Goal: Information Seeking & Learning: Learn about a topic

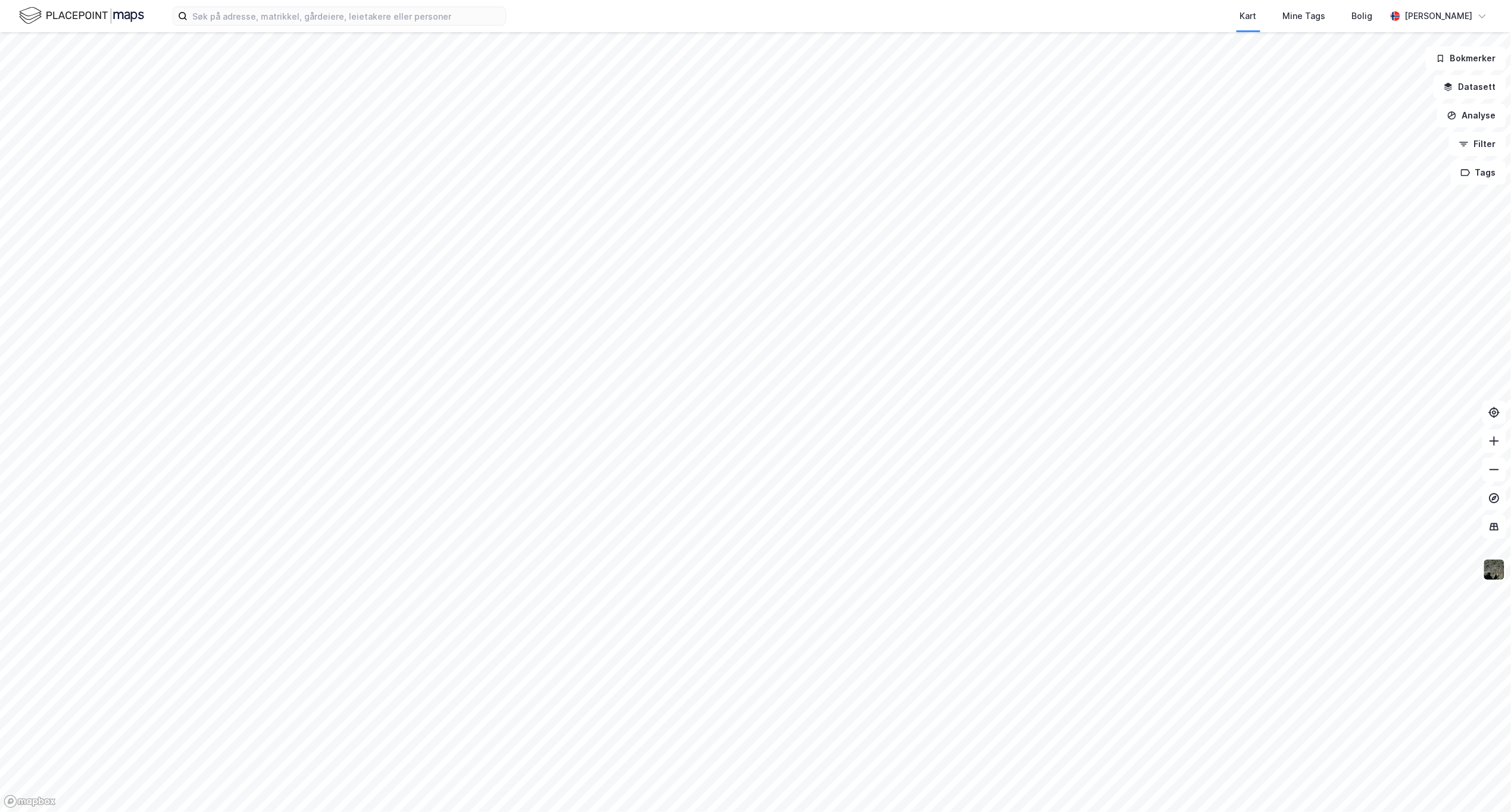
drag, startPoint x: 439, startPoint y: 536, endPoint x: 939, endPoint y: 220, distance: 591.5
click at [939, 220] on div at bounding box center [755, 406] width 1511 height 812
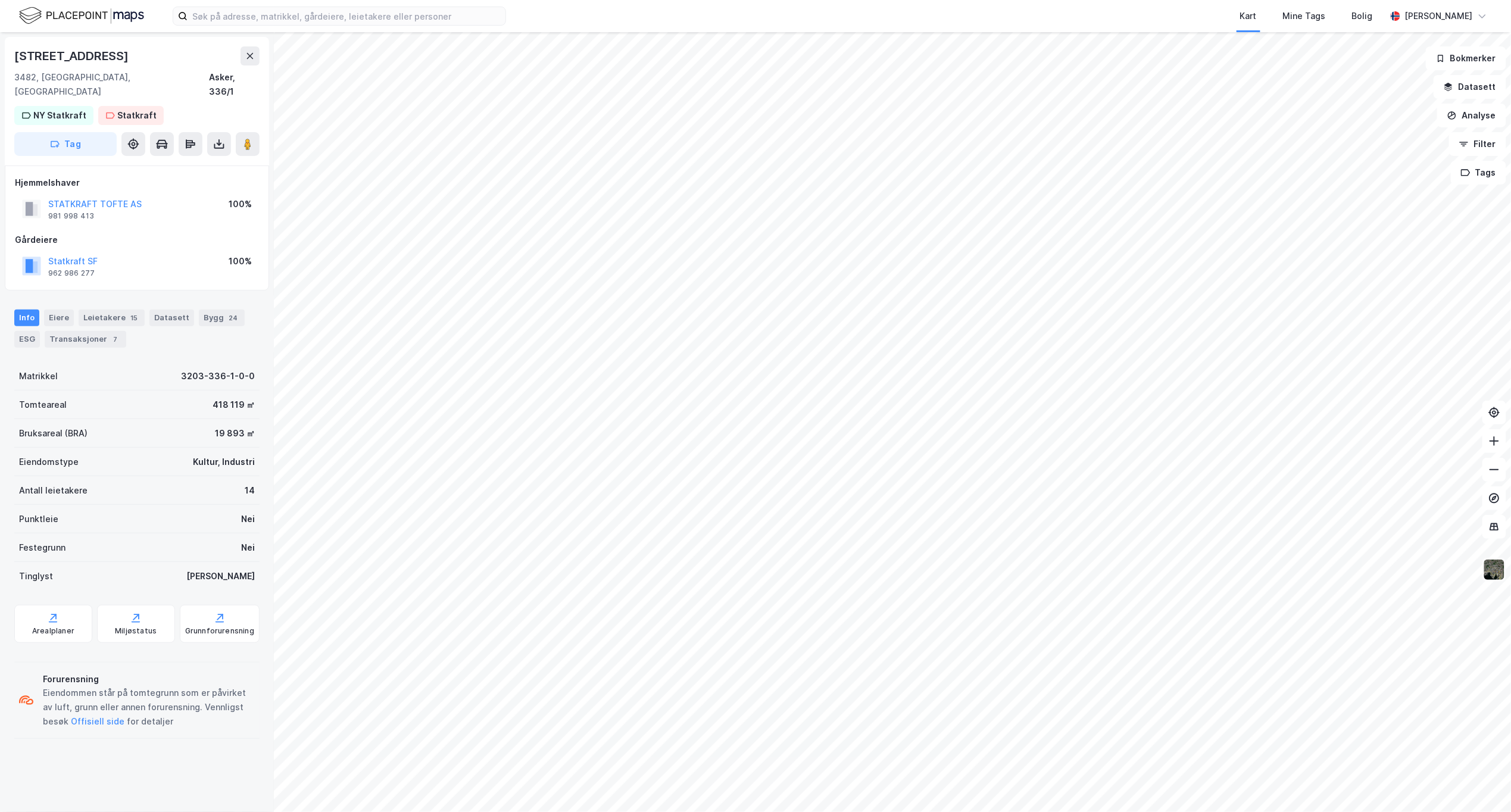
click at [1495, 562] on img at bounding box center [1494, 569] width 22 height 22
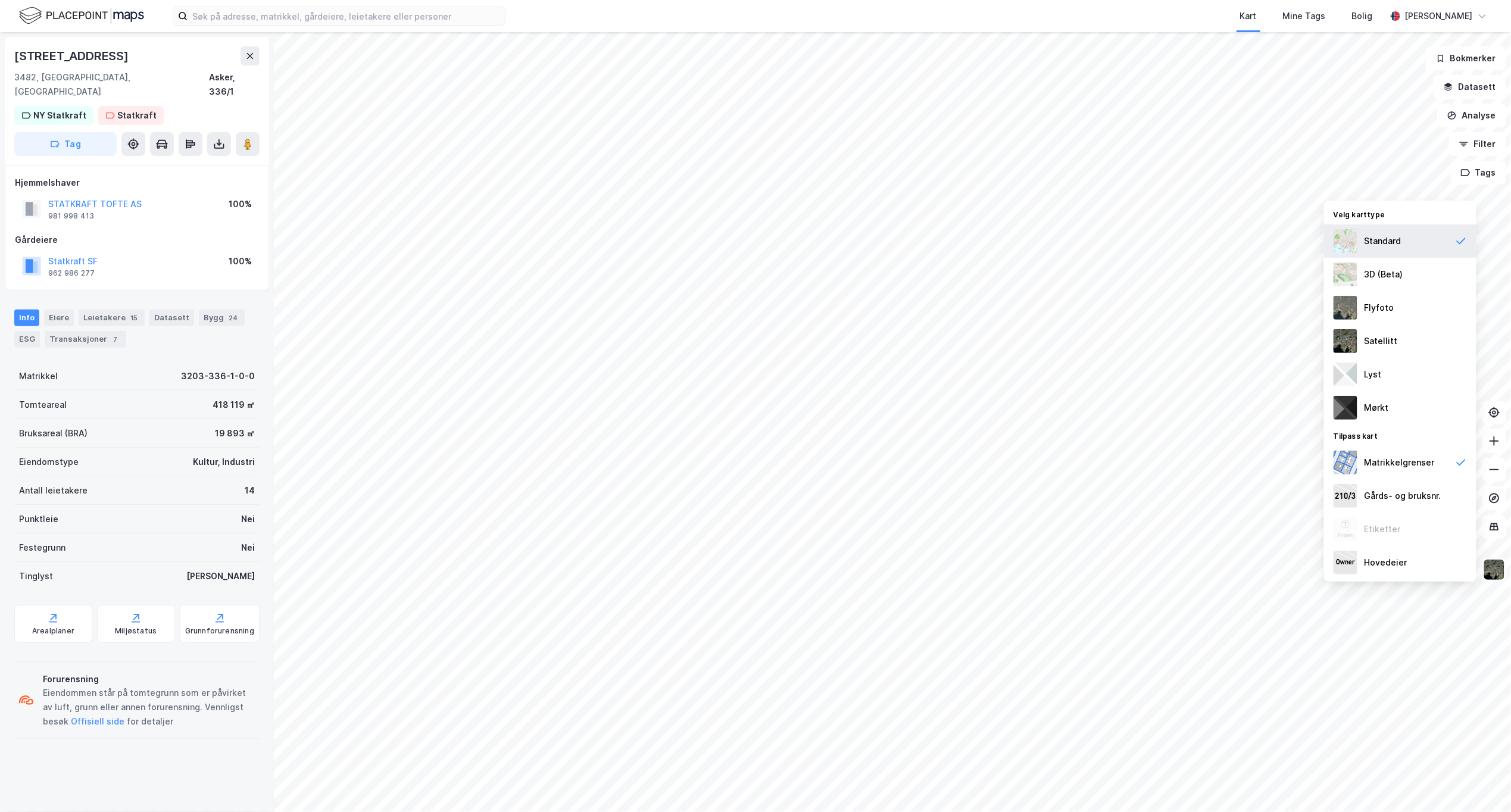
click at [1389, 239] on div "Standard" at bounding box center [1383, 241] width 37 height 14
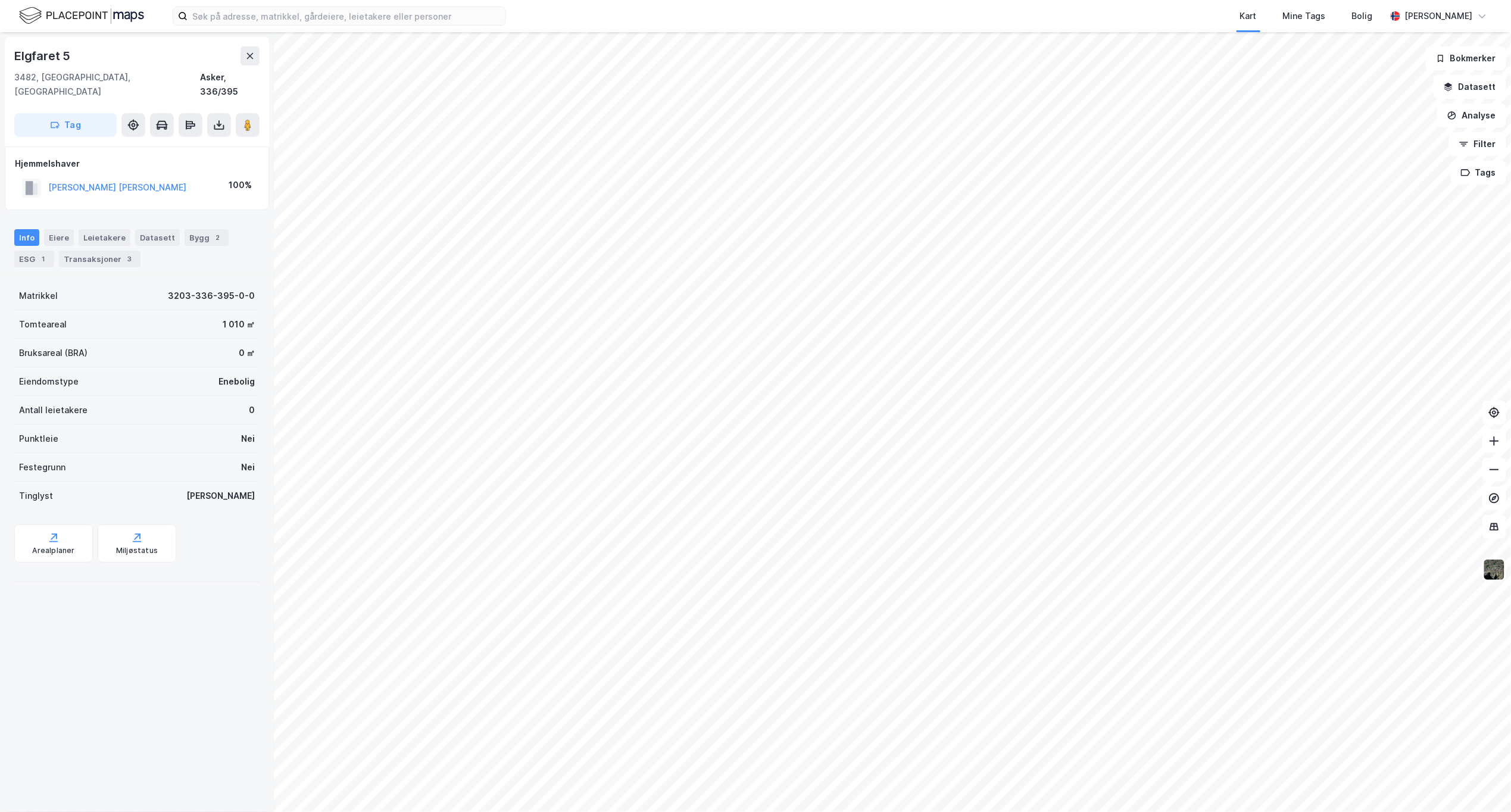
click at [1251, 0] on html "Kart Mine Tags Bolig [PERSON_NAME] Elgfaret 5 3482, [GEOGRAPHIC_DATA], Akershus…" at bounding box center [755, 406] width 1511 height 812
click at [1240, 0] on html "Kart Mine Tags Bolig [PERSON_NAME] Elgfaret 5 3482, [GEOGRAPHIC_DATA], Akershus…" at bounding box center [755, 406] width 1511 height 812
click at [51, 531] on icon at bounding box center [54, 537] width 12 height 12
